Goal: Information Seeking & Learning: Check status

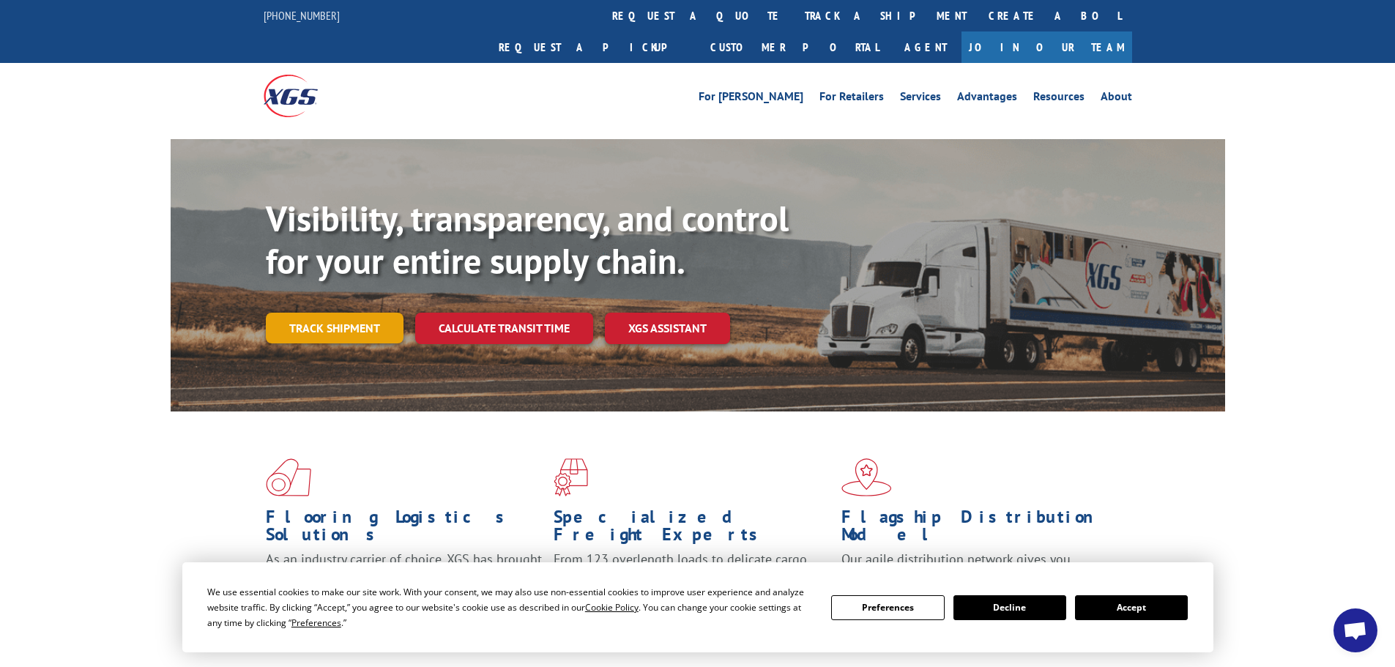
click at [365, 313] on link "Track shipment" at bounding box center [335, 328] width 138 height 31
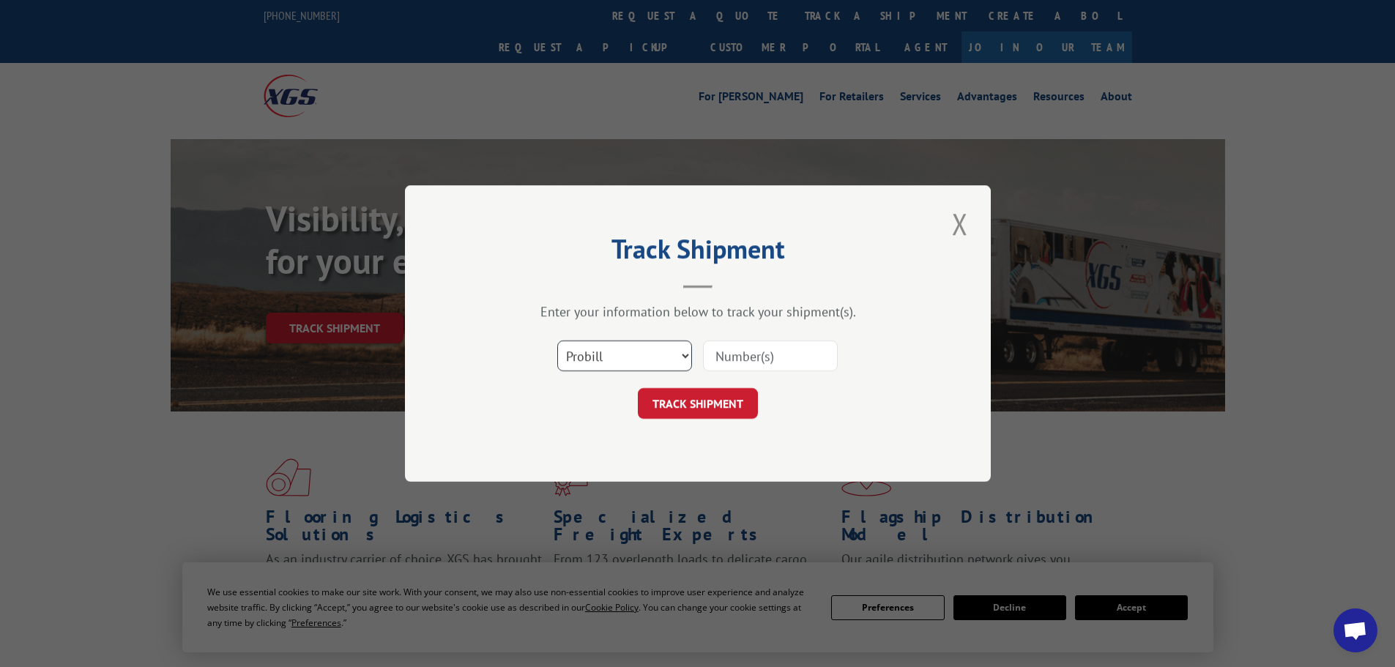
click at [674, 349] on select "Select category... Probill BOL PO" at bounding box center [624, 356] width 135 height 31
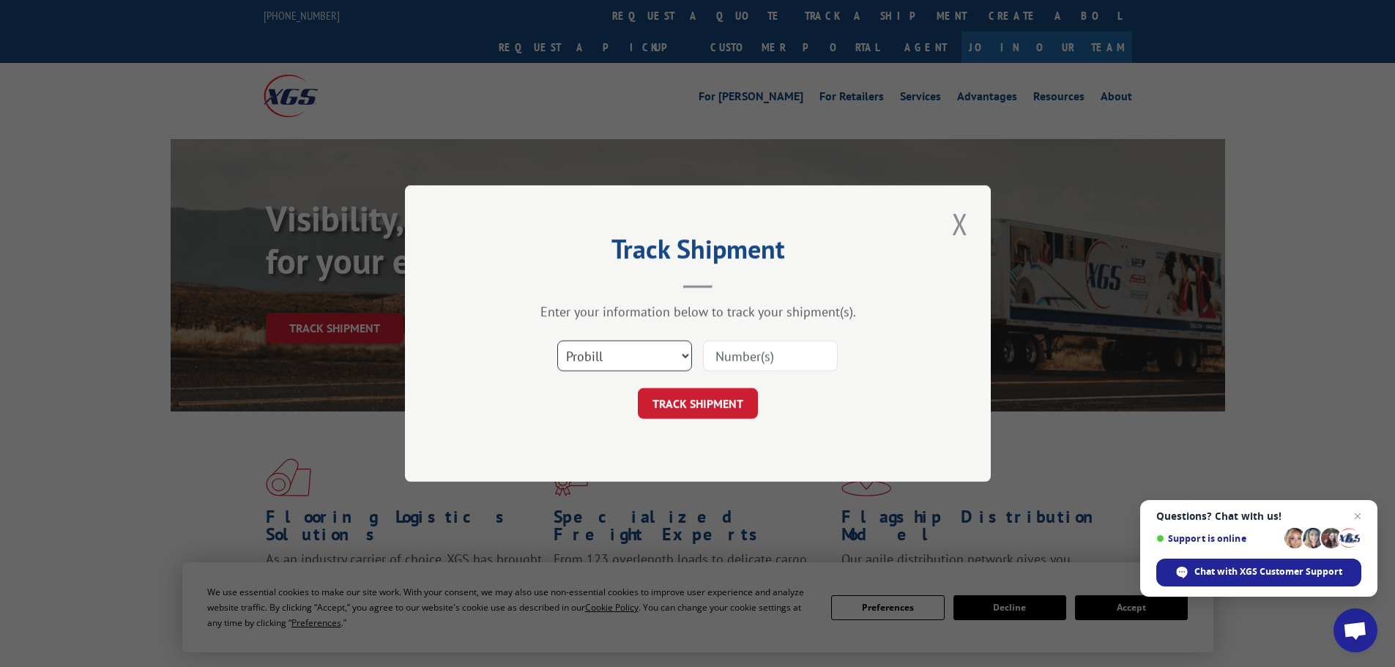
select select "po"
click at [557, 341] on select "Select category... Probill BOL PO" at bounding box center [624, 356] width 135 height 31
click at [710, 356] on input at bounding box center [770, 356] width 135 height 31
paste input "47522381"
type input "47522381"
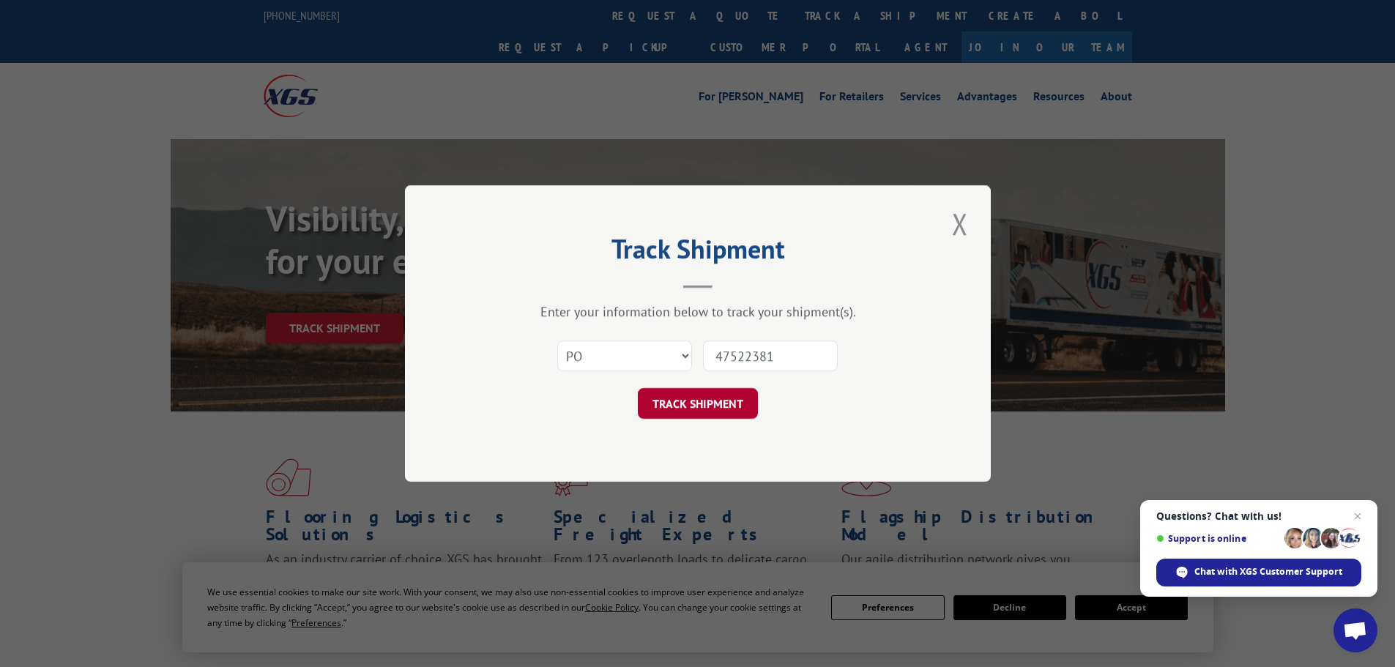
click at [724, 395] on button "TRACK SHIPMENT" at bounding box center [698, 403] width 120 height 31
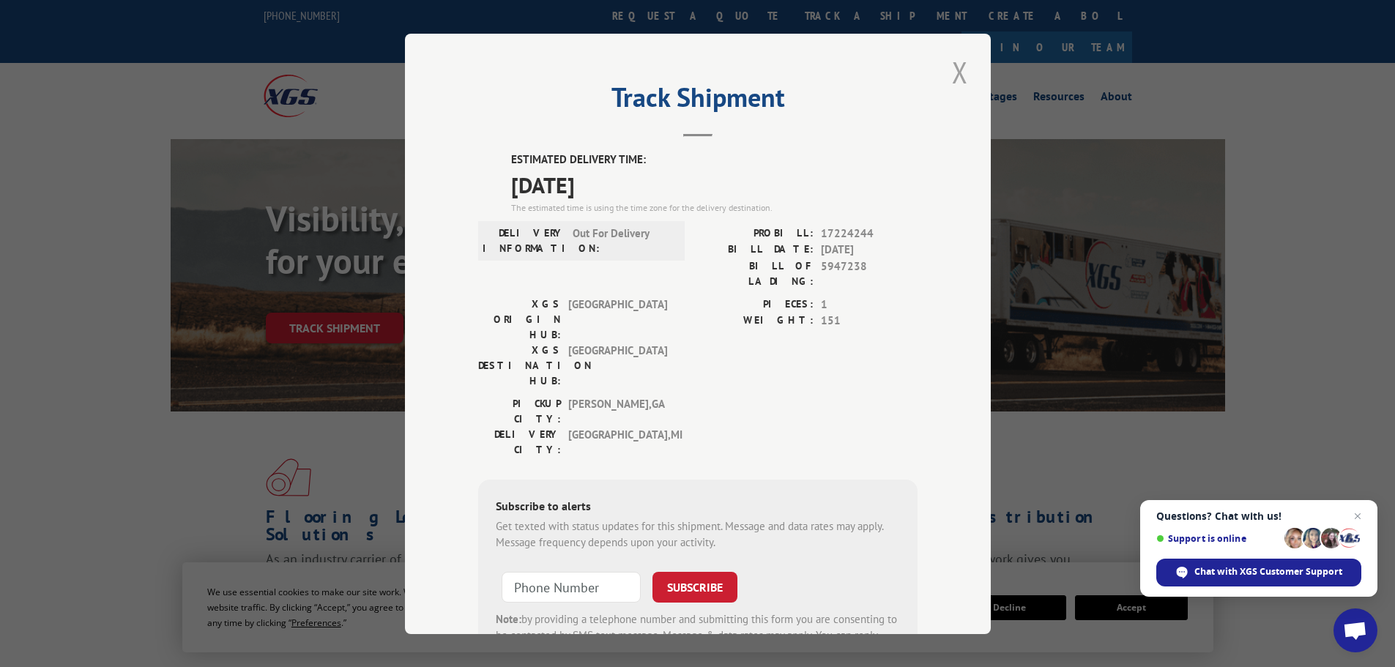
click at [948, 71] on button "Close modal" at bounding box center [960, 72] width 25 height 40
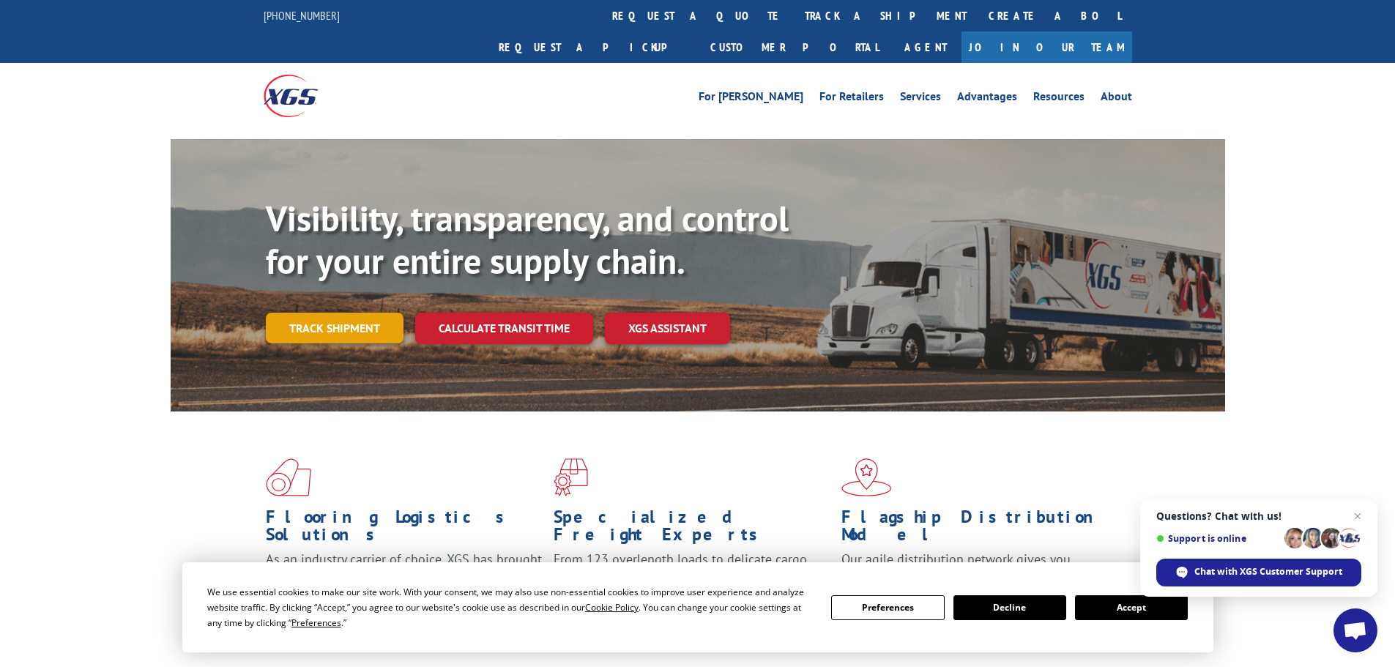
click at [349, 313] on link "Track shipment" at bounding box center [335, 328] width 138 height 31
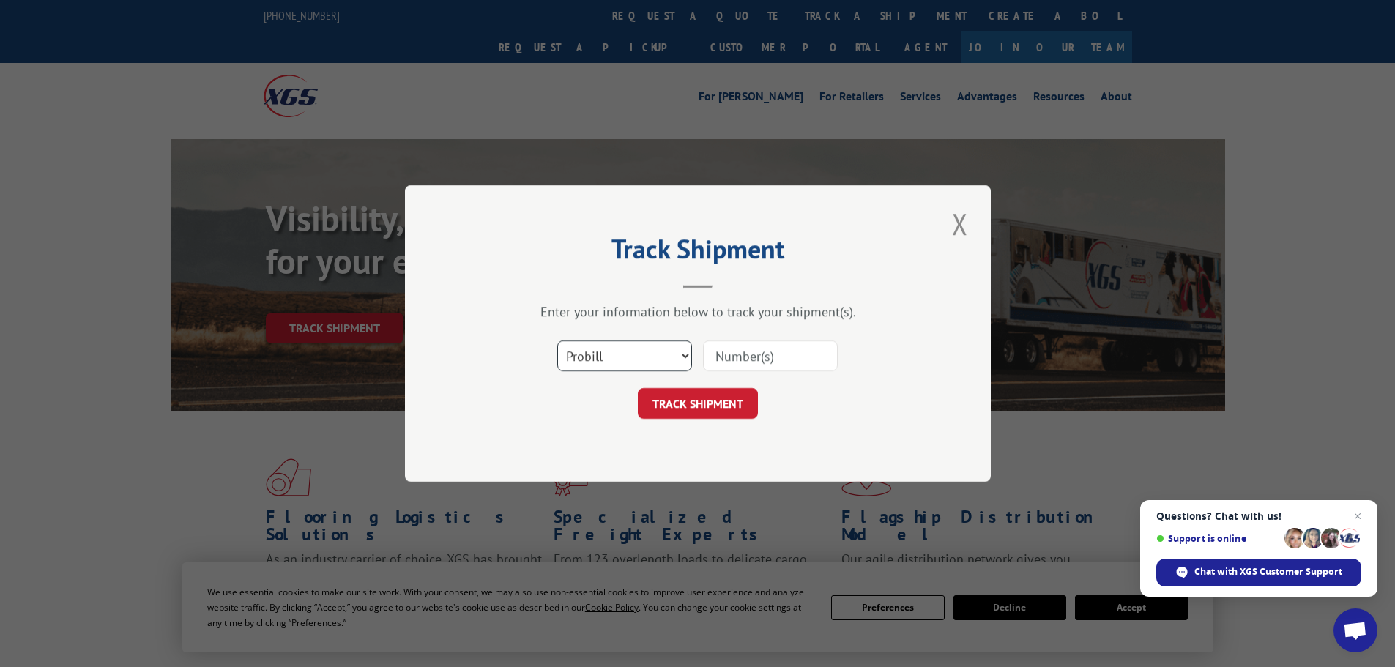
drag, startPoint x: 638, startPoint y: 360, endPoint x: 637, endPoint y: 368, distance: 8.2
click at [638, 360] on select "Select category... Probill BOL PO" at bounding box center [624, 356] width 135 height 31
select select "po"
click at [557, 341] on select "Select category... Probill BOL PO" at bounding box center [624, 356] width 135 height 31
click at [746, 344] on input at bounding box center [770, 356] width 135 height 31
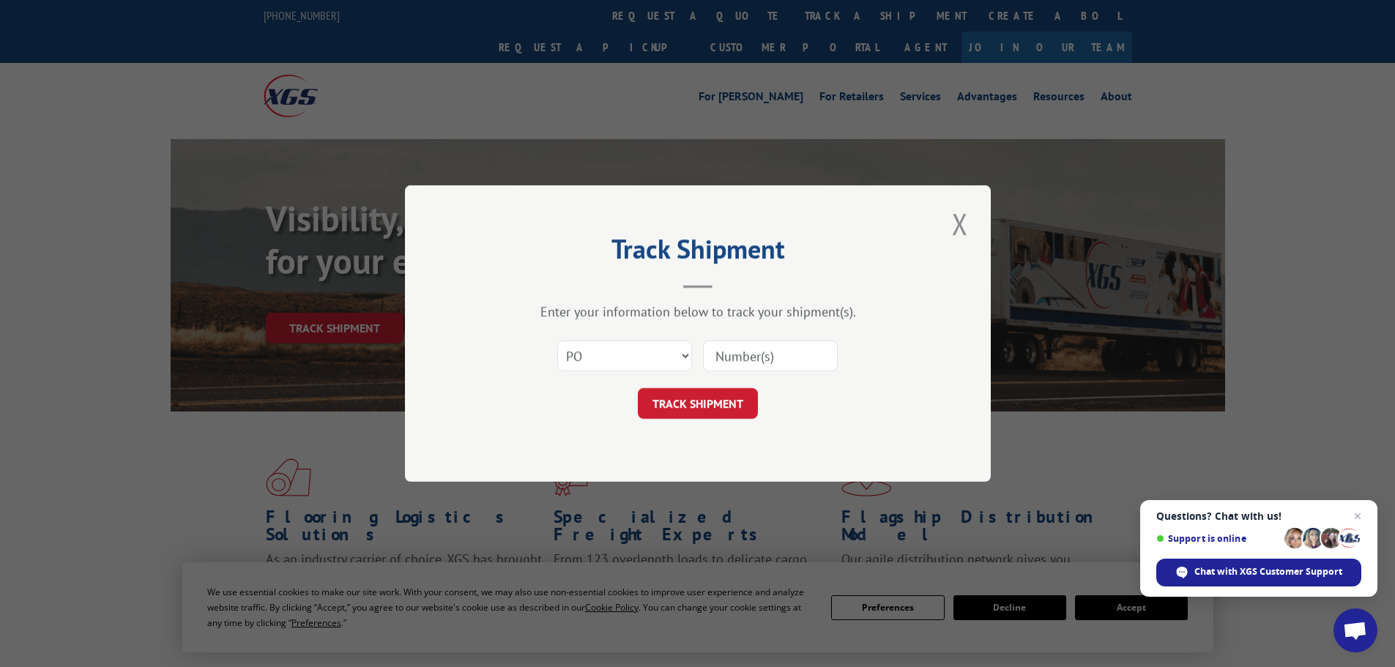
paste input "47522292"
type input "47522292"
click at [698, 398] on button "TRACK SHIPMENT" at bounding box center [698, 403] width 120 height 31
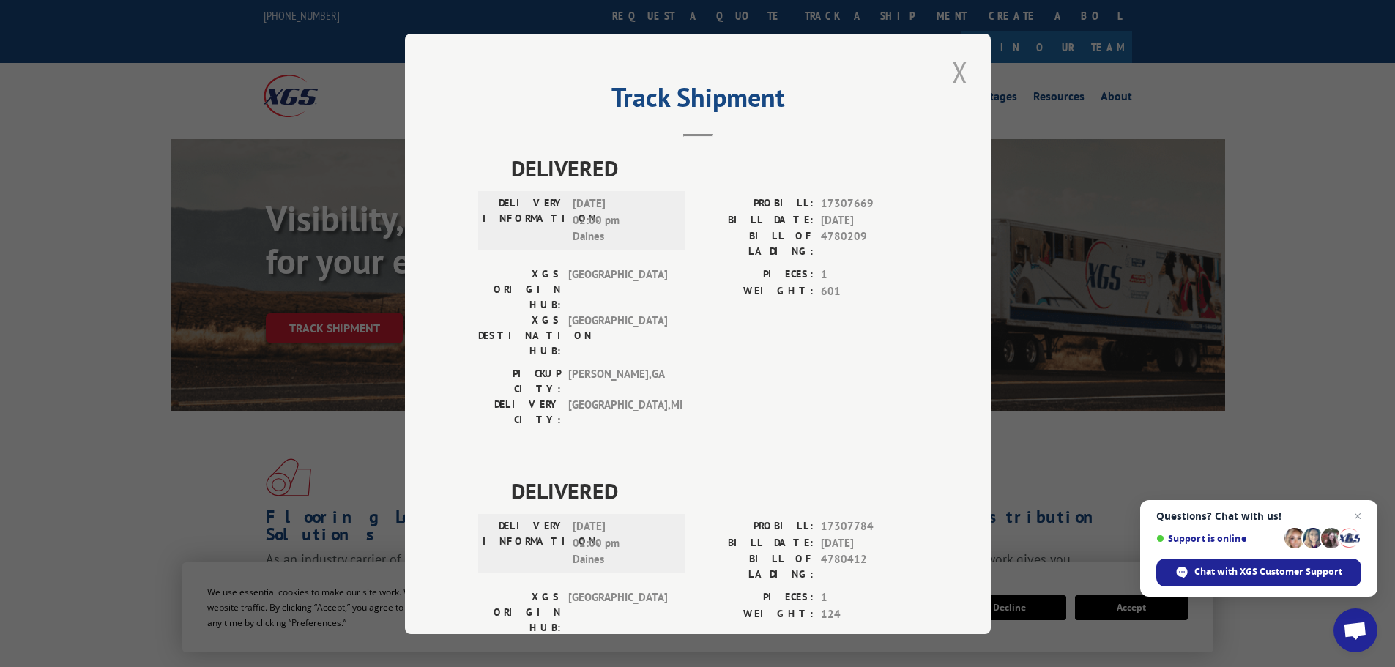
click at [950, 75] on button "Close modal" at bounding box center [960, 72] width 25 height 40
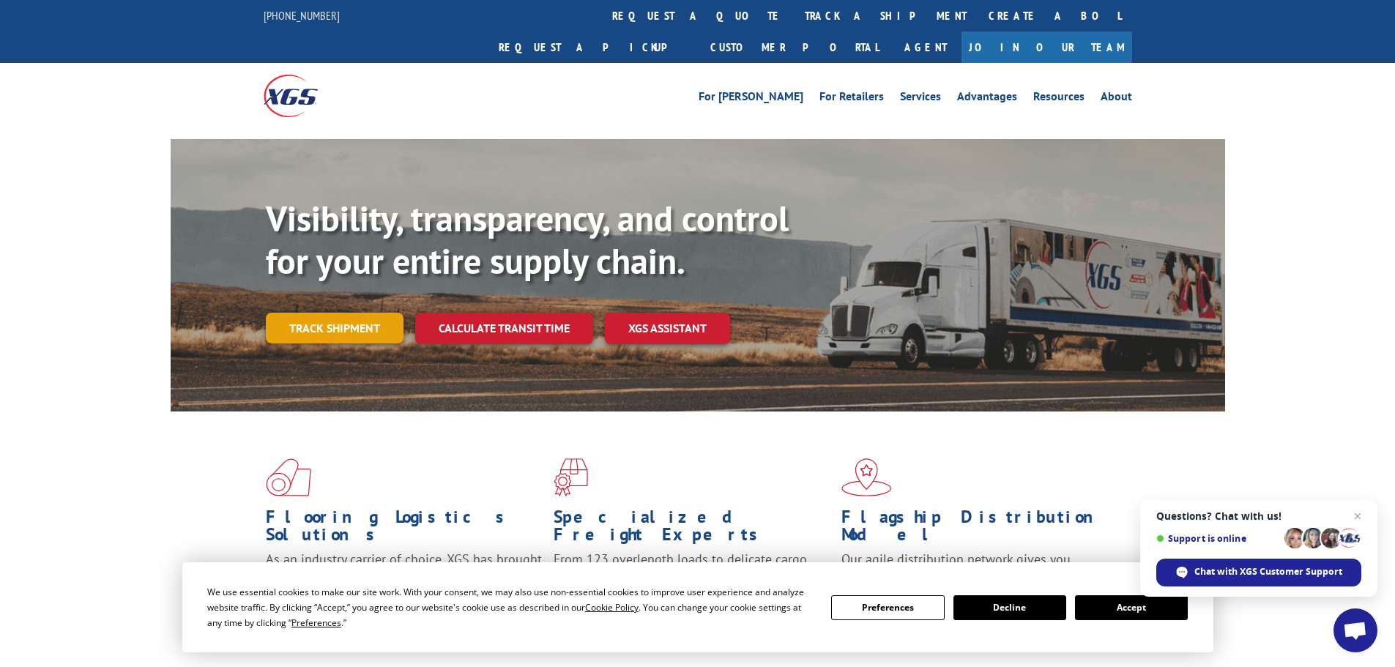
click at [350, 313] on link "Track shipment" at bounding box center [335, 328] width 138 height 31
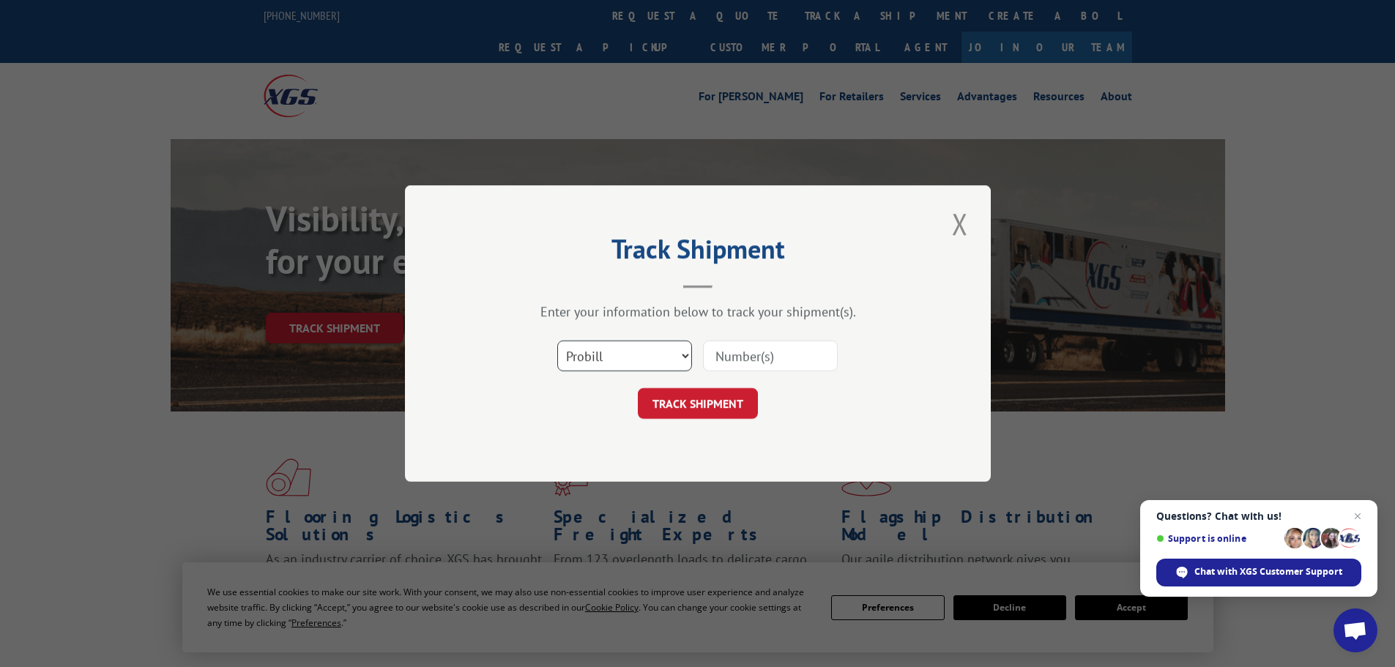
click at [631, 354] on select "Select category... Probill BOL PO" at bounding box center [624, 356] width 135 height 31
select select "po"
click at [557, 341] on select "Select category... Probill BOL PO" at bounding box center [624, 356] width 135 height 31
click at [724, 360] on input at bounding box center [770, 356] width 135 height 31
paste input "47522368"
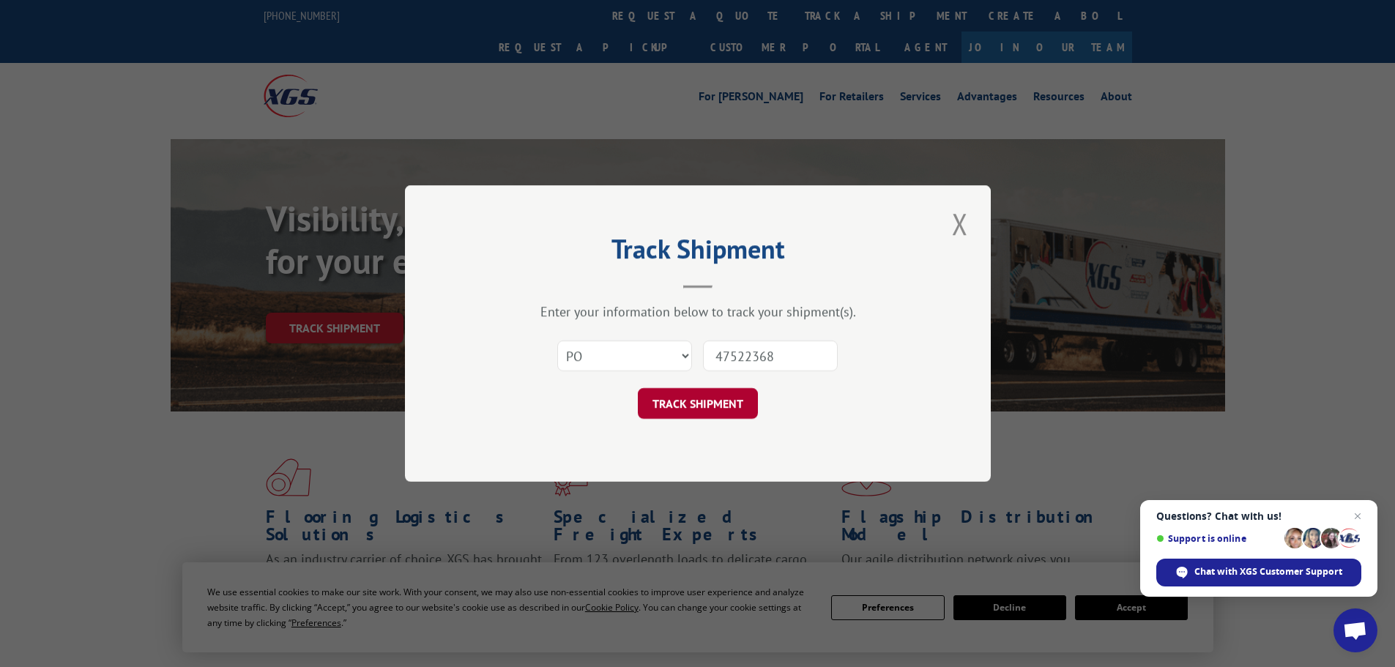
type input "47522368"
click at [713, 412] on button "TRACK SHIPMENT" at bounding box center [698, 403] width 120 height 31
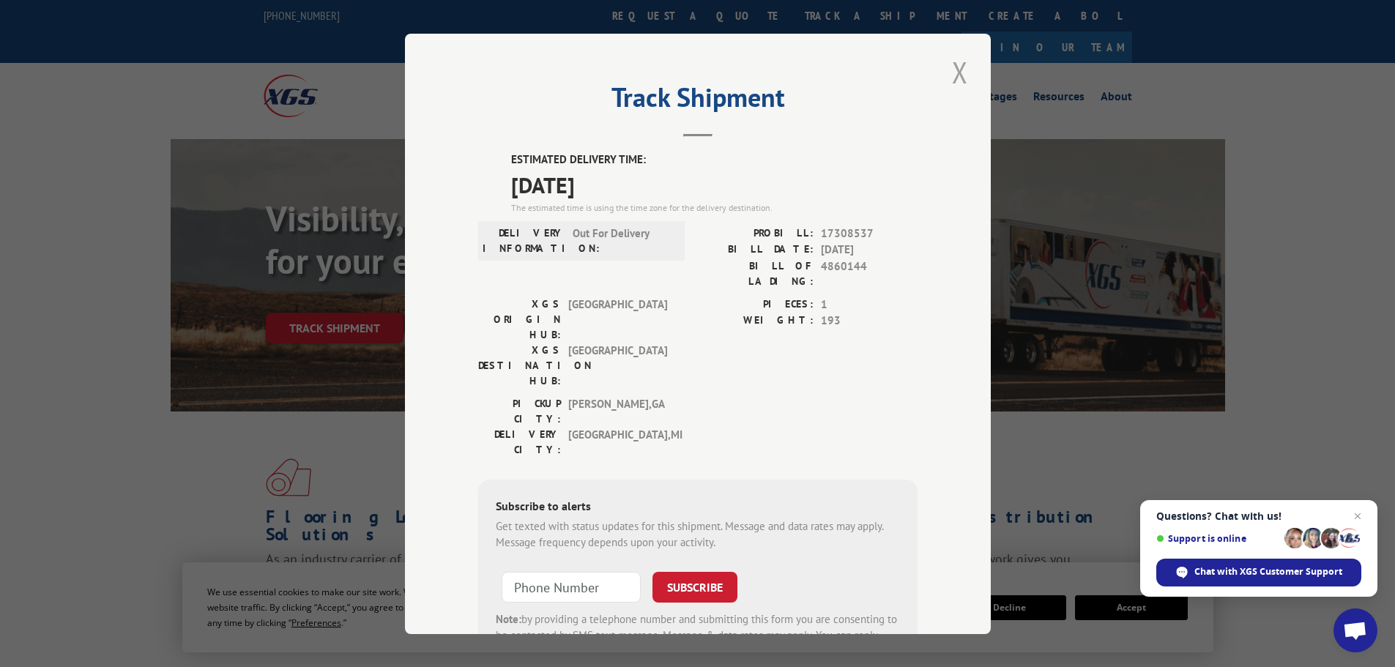
click at [957, 72] on button "Close modal" at bounding box center [960, 72] width 25 height 40
